Goal: Information Seeking & Learning: Learn about a topic

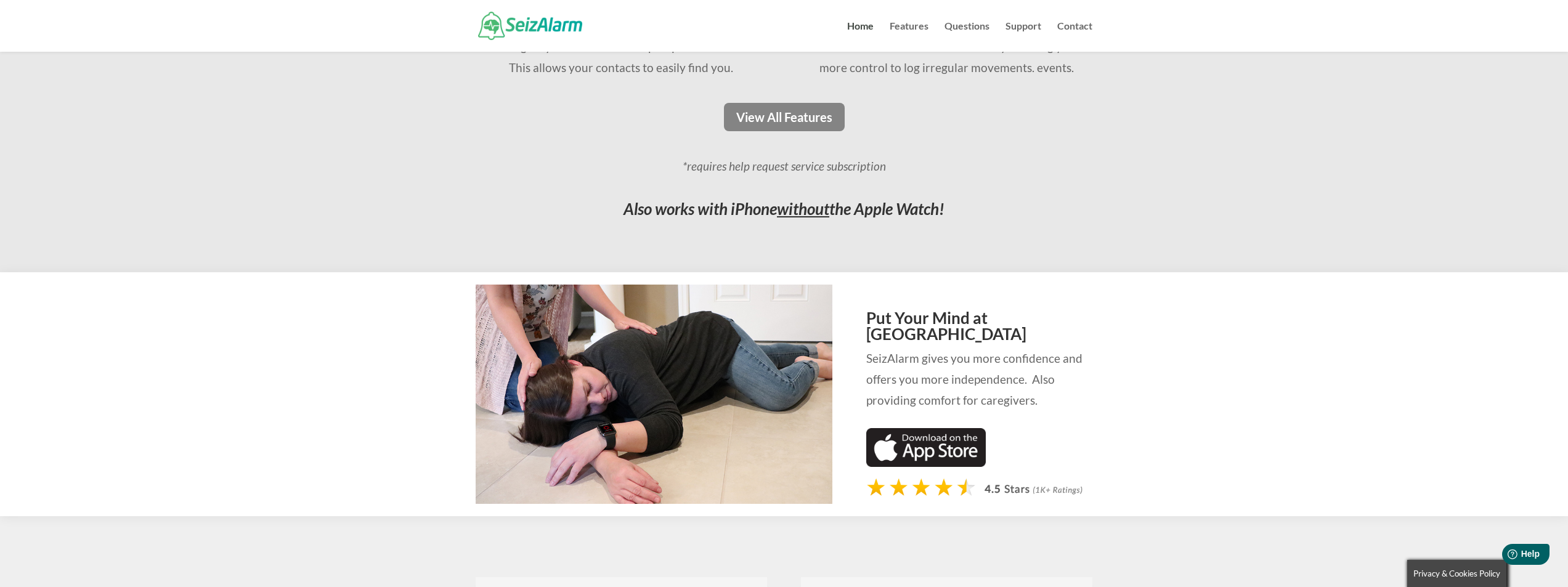
scroll to position [1356, 0]
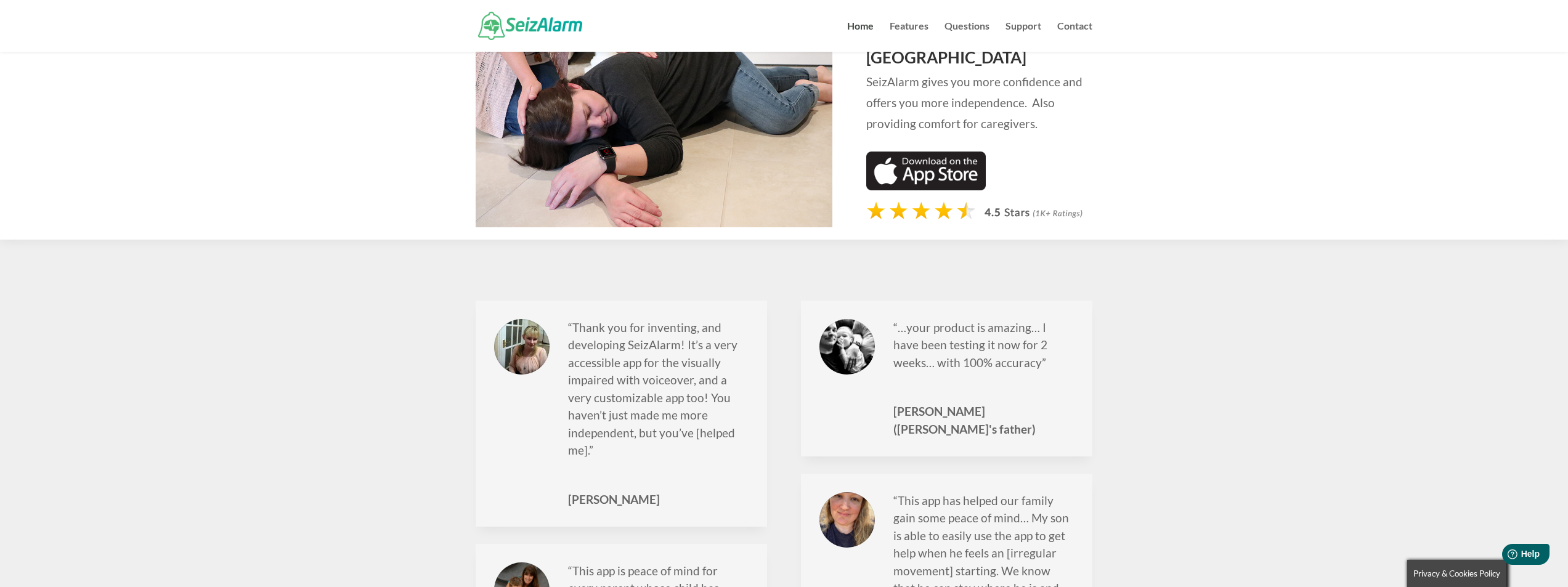
click at [540, 21] on img at bounding box center [530, 26] width 104 height 28
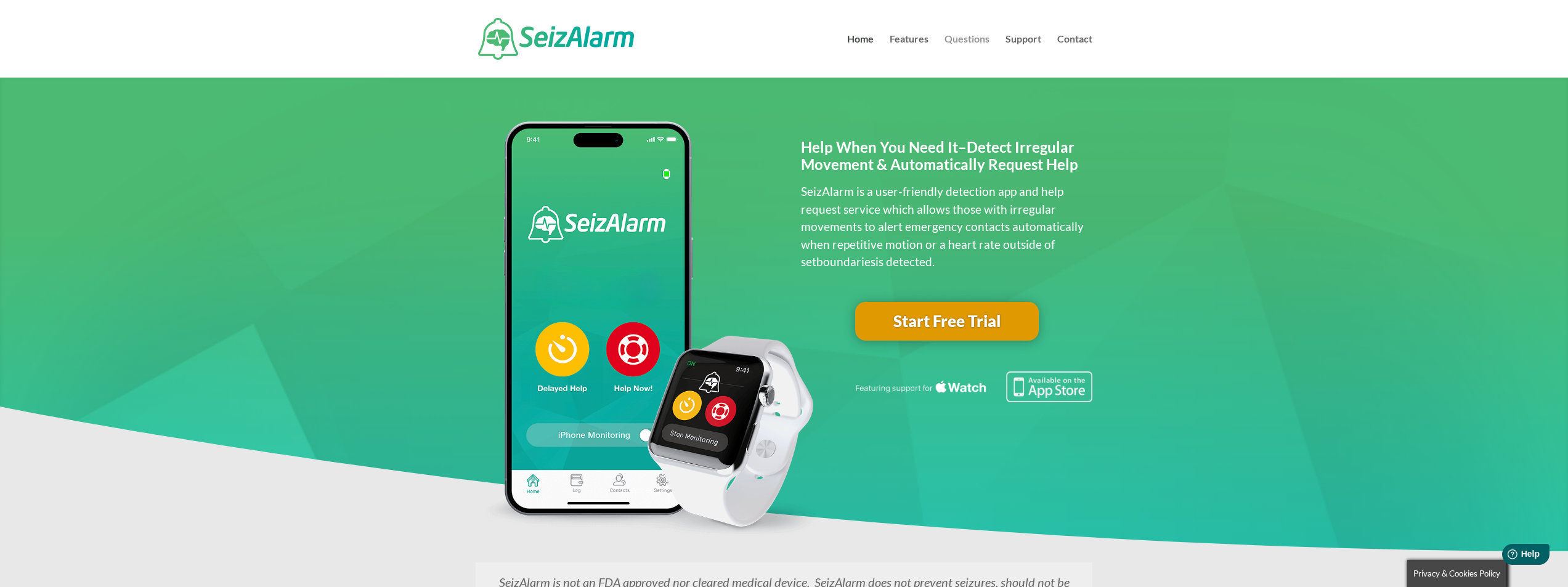
click at [979, 37] on link "Questions" at bounding box center [967, 56] width 45 height 43
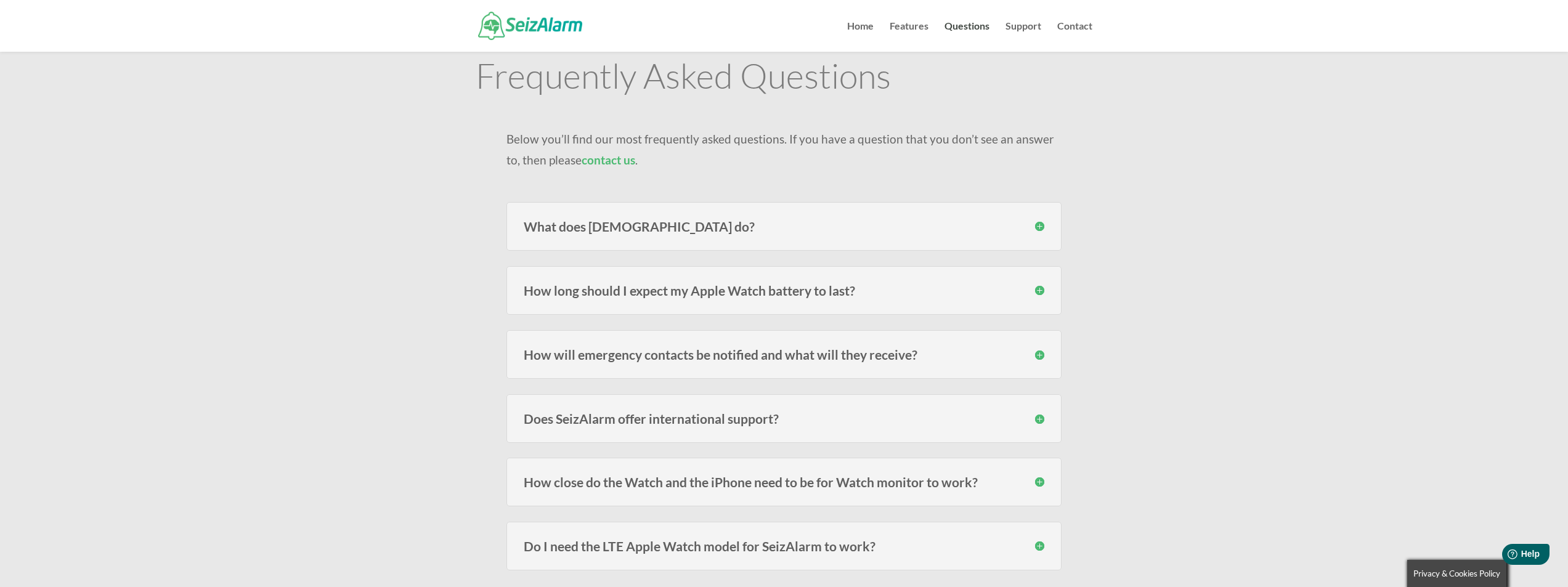
scroll to position [62, 0]
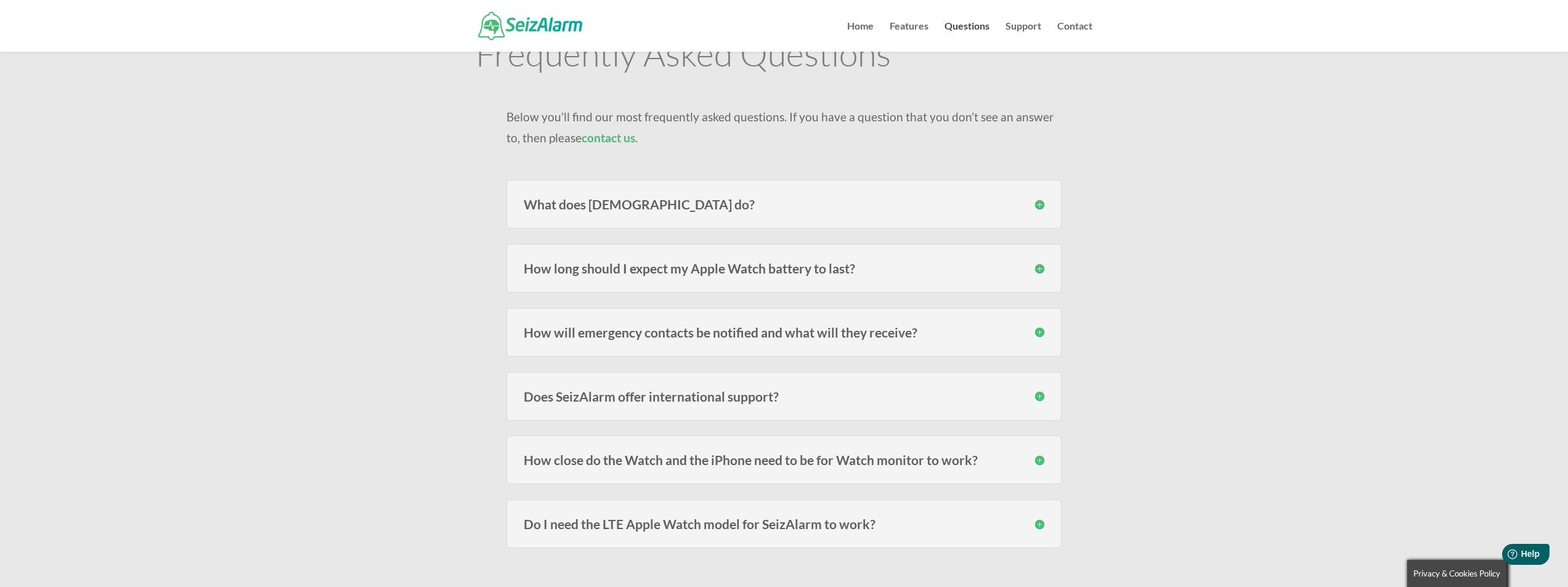
click at [648, 204] on h3 "What does SeizAlarm do?" at bounding box center [784, 204] width 520 height 13
